Goal: Entertainment & Leisure: Consume media (video, audio)

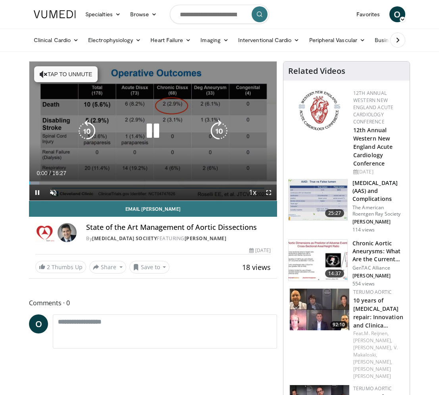
click at [65, 79] on button "Tap to unmute" at bounding box center [65, 74] width 63 height 16
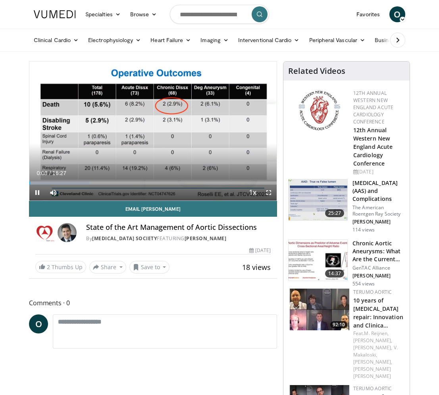
scroll to position [5, 0]
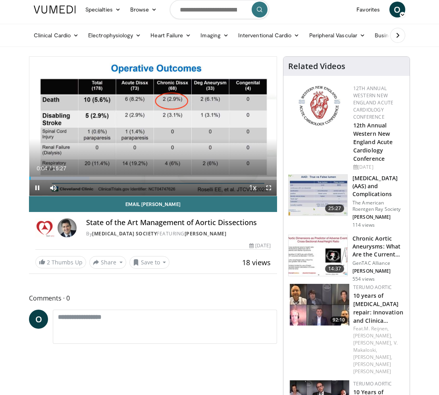
click at [265, 186] on span "Video Player" at bounding box center [269, 188] width 16 height 16
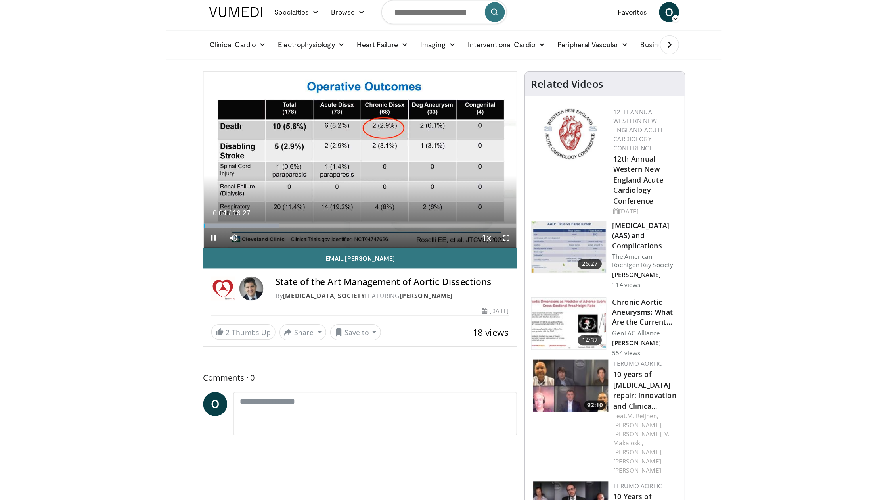
scroll to position [0, 0]
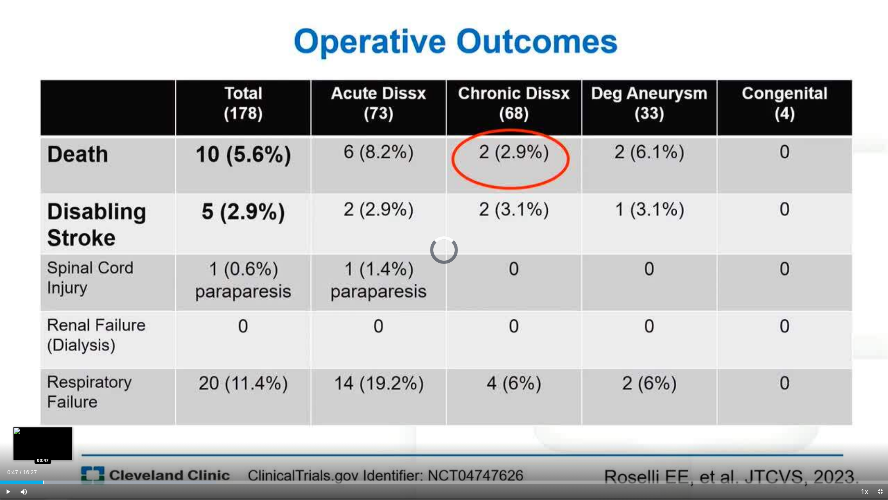
click at [43, 394] on div "Progress Bar" at bounding box center [43, 481] width 1 height 3
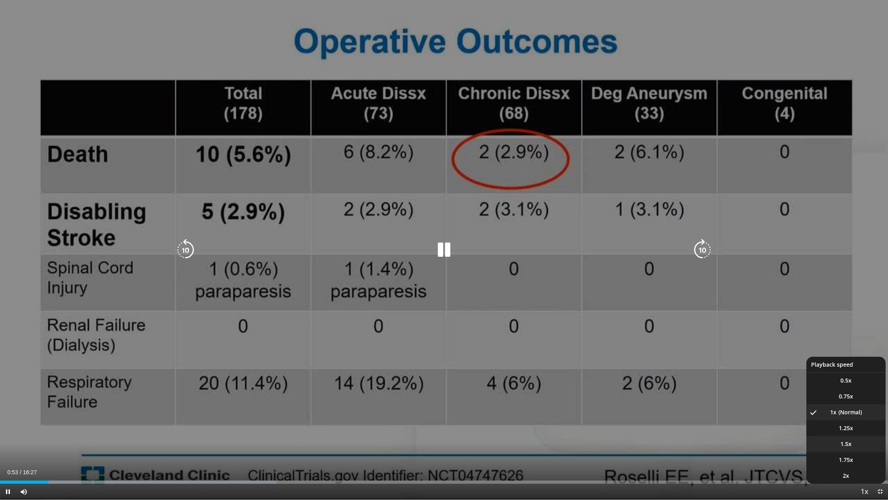
drag, startPoint x: 857, startPoint y: 448, endPoint x: 824, endPoint y: 452, distance: 32.8
click at [438, 394] on li "1.5x" at bounding box center [845, 444] width 79 height 16
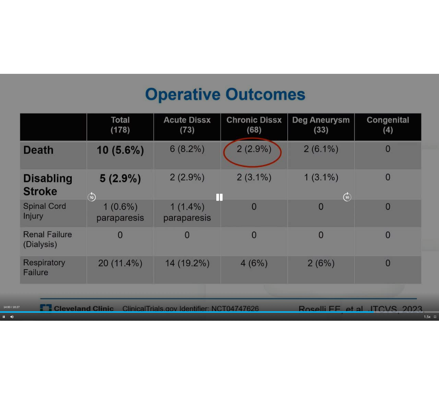
scroll to position [5, 0]
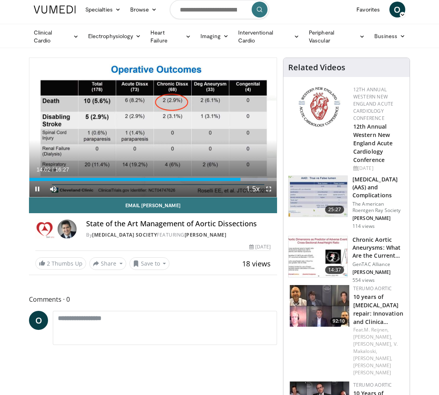
drag, startPoint x: 41, startPoint y: 188, endPoint x: 50, endPoint y: 187, distance: 9.1
click at [41, 188] on span "Video Player" at bounding box center [37, 189] width 16 height 16
click at [145, 238] on link "Heart Valve Society" at bounding box center [124, 234] width 65 height 7
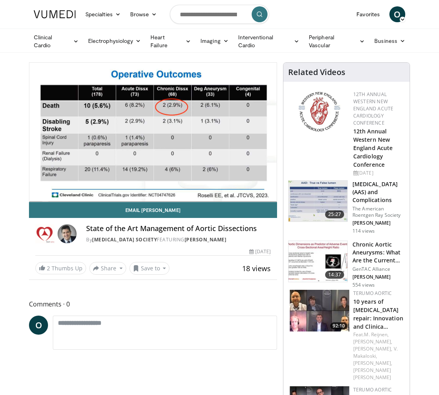
scroll to position [0, 0]
click at [290, 42] on link "Interventional Cardio" at bounding box center [268, 41] width 71 height 16
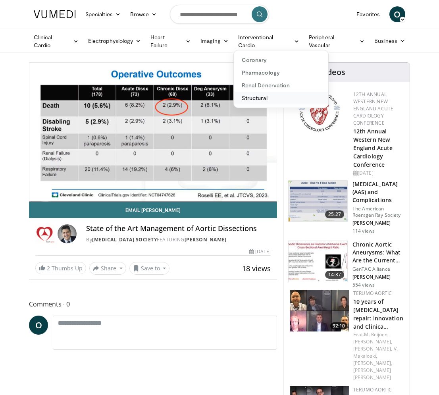
click at [252, 95] on link "Structural" at bounding box center [281, 98] width 94 height 13
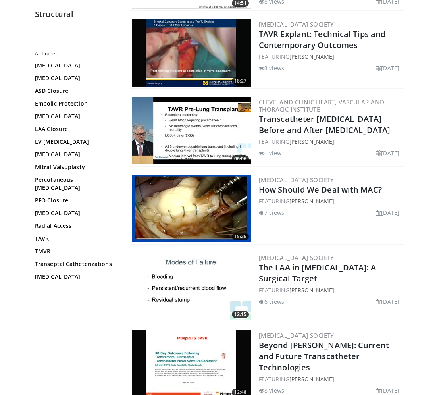
scroll to position [322, 0]
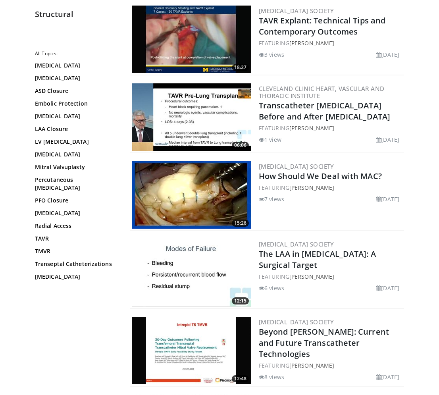
click at [209, 201] on img at bounding box center [191, 194] width 119 height 67
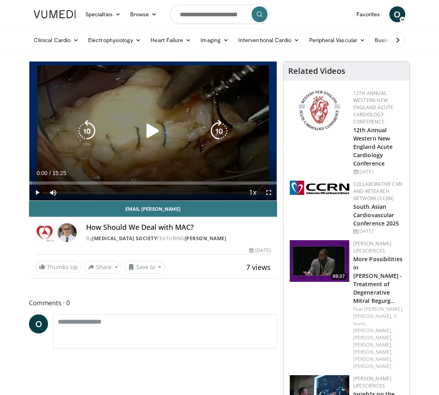
click at [33, 197] on span "Video Player" at bounding box center [37, 192] width 16 height 16
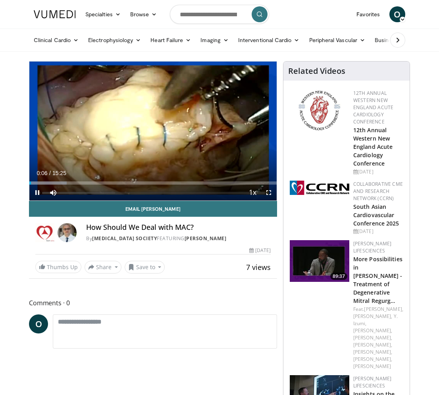
click at [269, 193] on span "Video Player" at bounding box center [269, 192] width 16 height 16
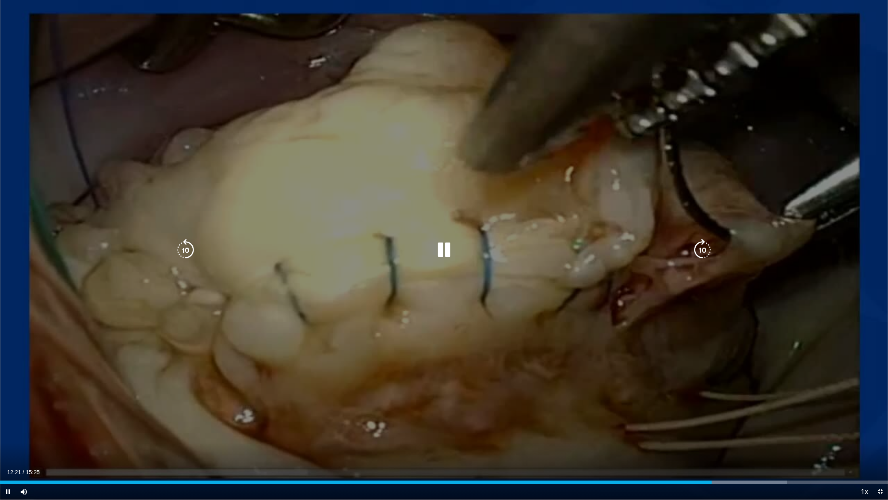
click at [112, 394] on div "10 seconds Tap to unmute" at bounding box center [444, 249] width 888 height 499
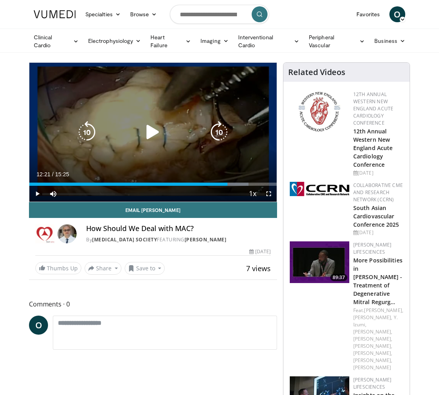
click at [156, 134] on icon "Video Player" at bounding box center [153, 132] width 22 height 22
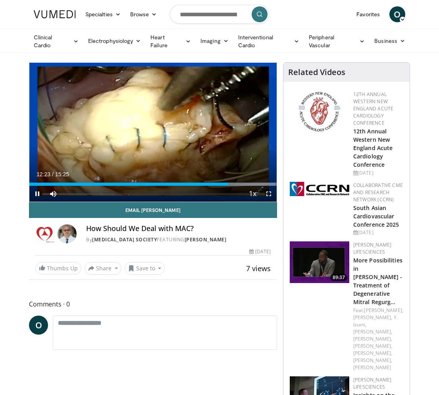
click at [268, 193] on span "Video Player" at bounding box center [269, 194] width 16 height 16
